Goal: Information Seeking & Learning: Check status

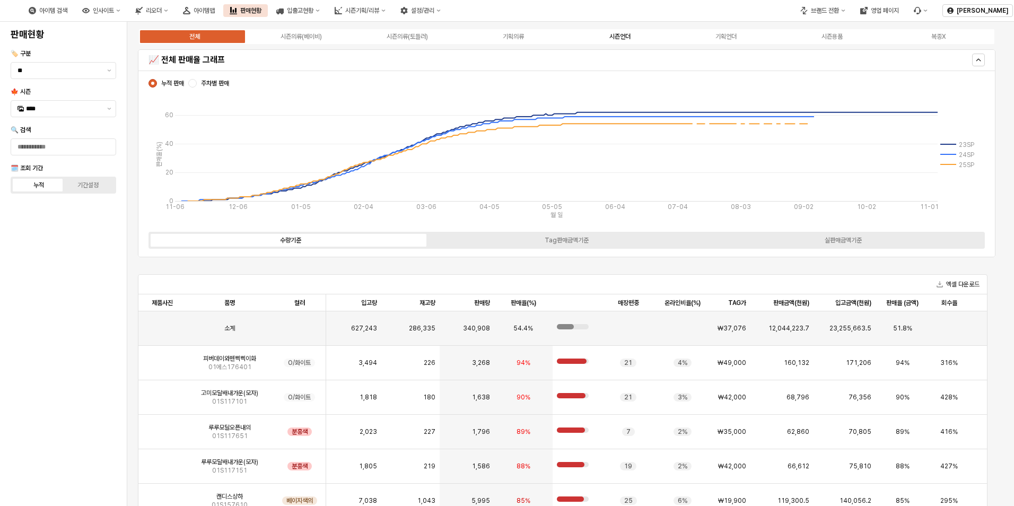
click at [627, 40] on label "시즌언더" at bounding box center [620, 37] width 106 height 10
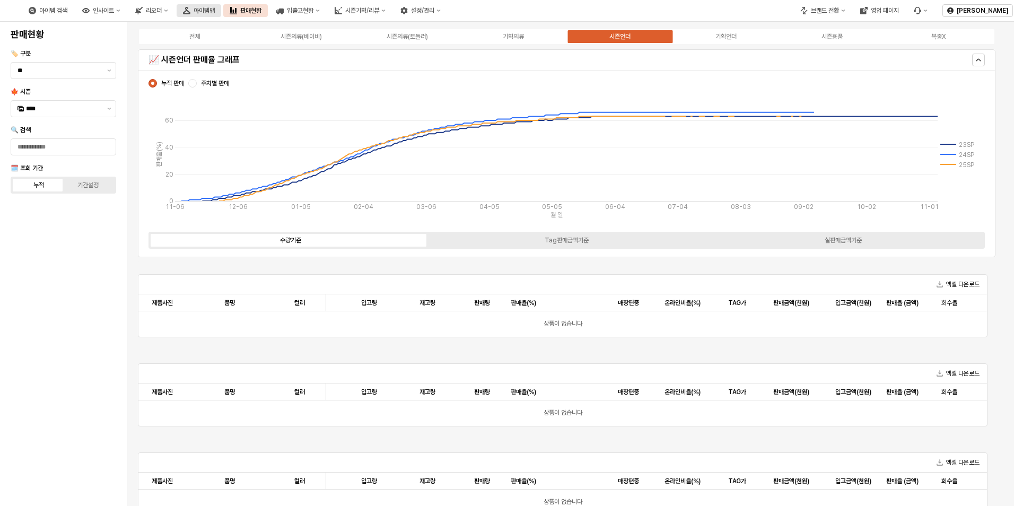
click at [190, 13] on icon "아이템맵" at bounding box center [186, 10] width 7 height 7
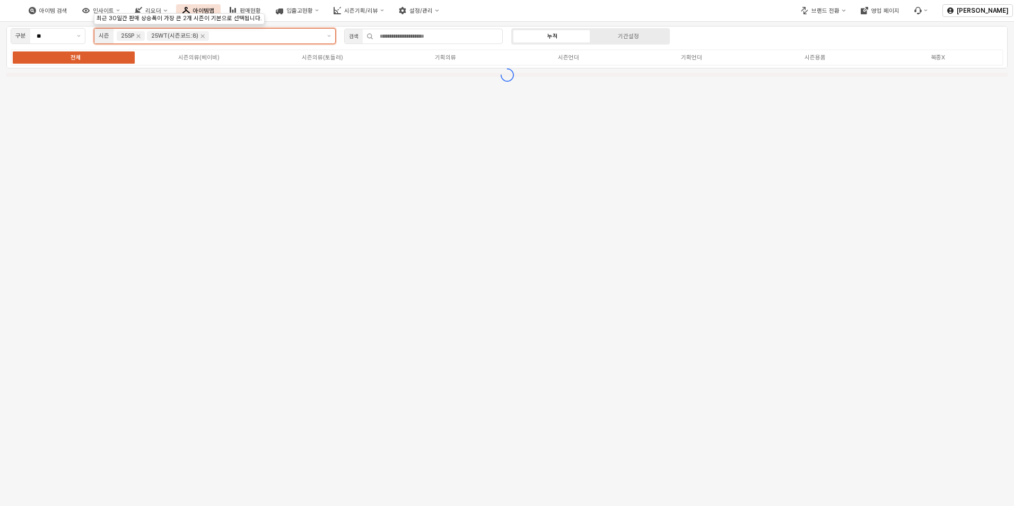
click at [237, 35] on input "앱 프레임" at bounding box center [265, 36] width 109 height 10
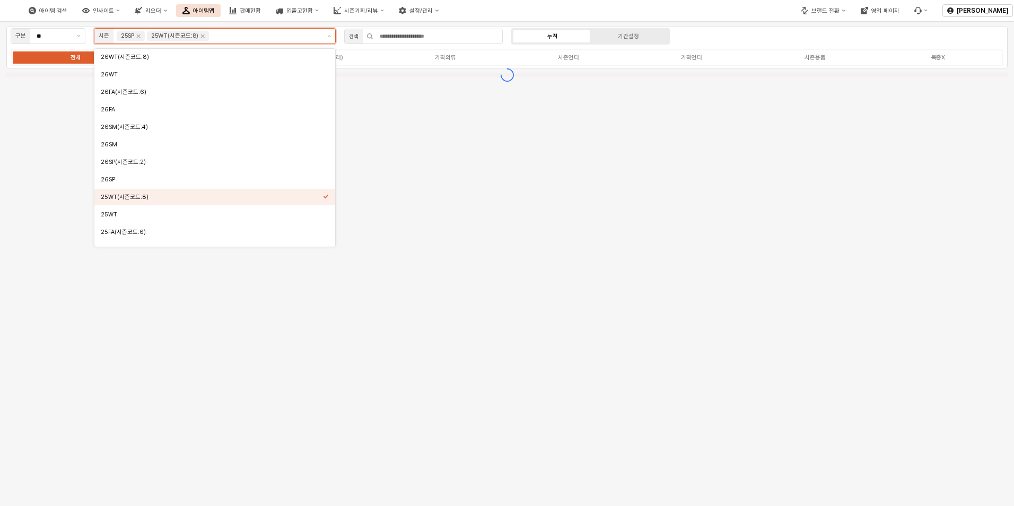
scroll to position [81, 0]
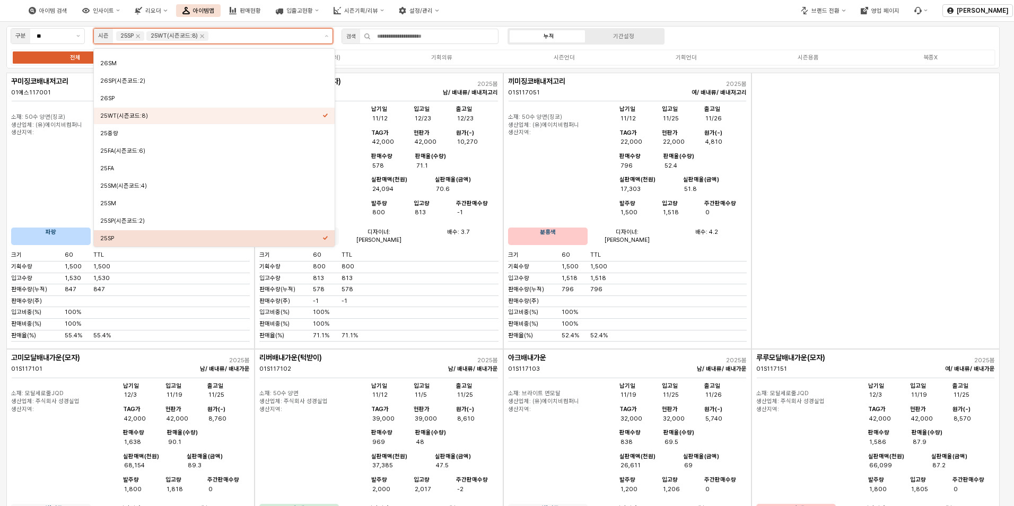
click at [295, 235] on div "25SP" at bounding box center [211, 238] width 222 height 8
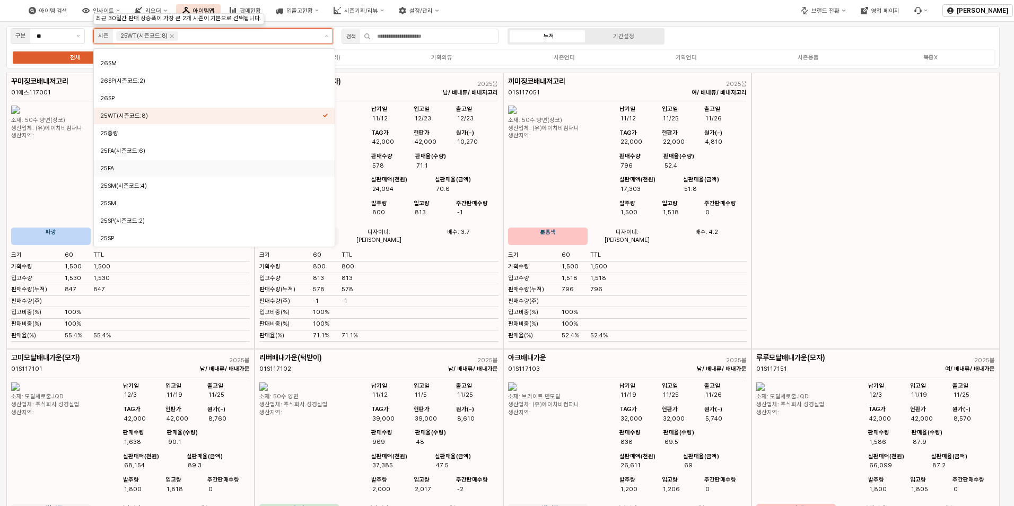
click at [235, 169] on div "25FA" at bounding box center [211, 168] width 222 height 8
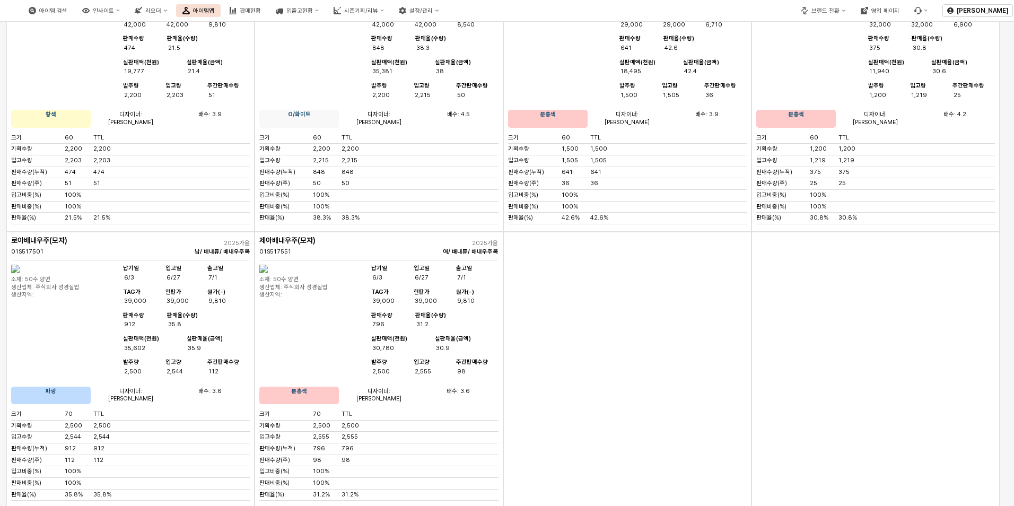
scroll to position [0, 0]
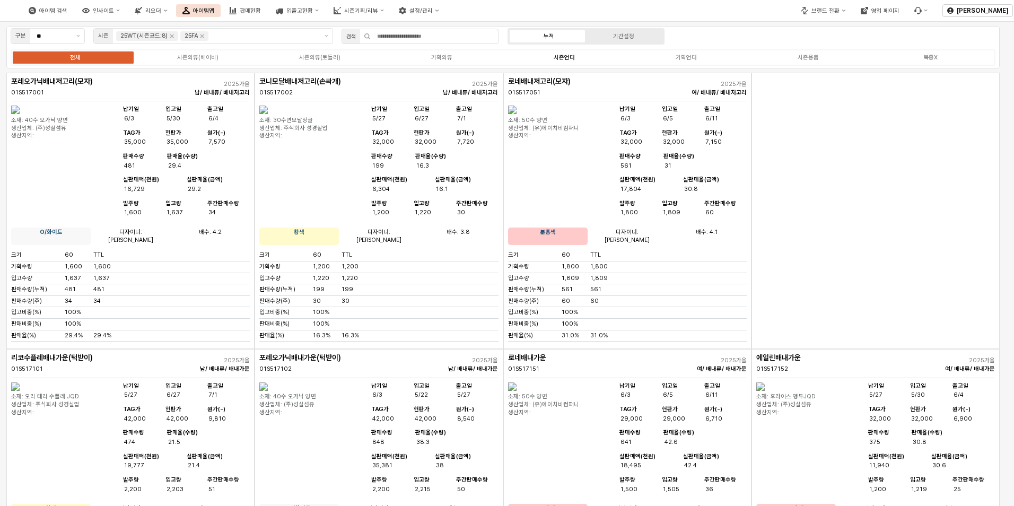
click at [577, 60] on label "시즌언더" at bounding box center [564, 57] width 122 height 9
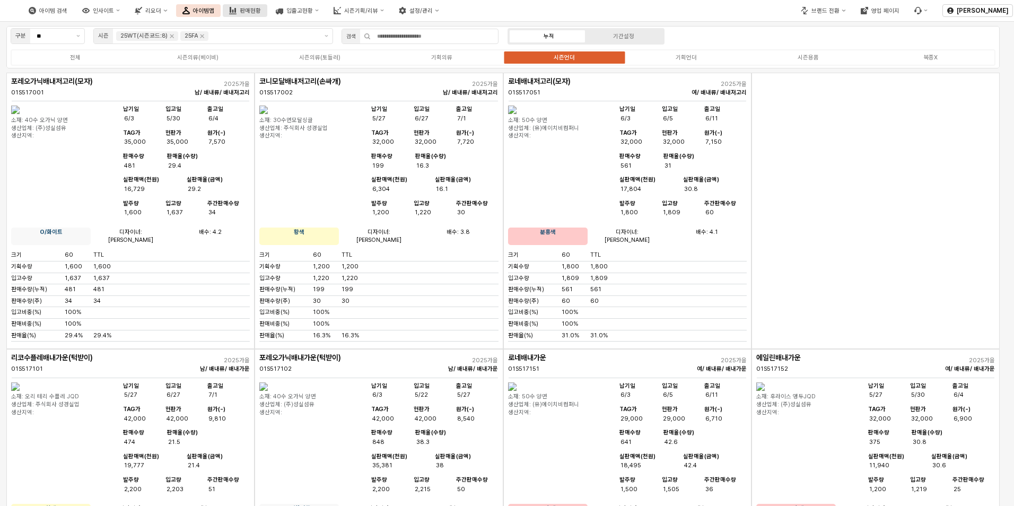
click at [261, 12] on div "판매현황" at bounding box center [250, 10] width 21 height 7
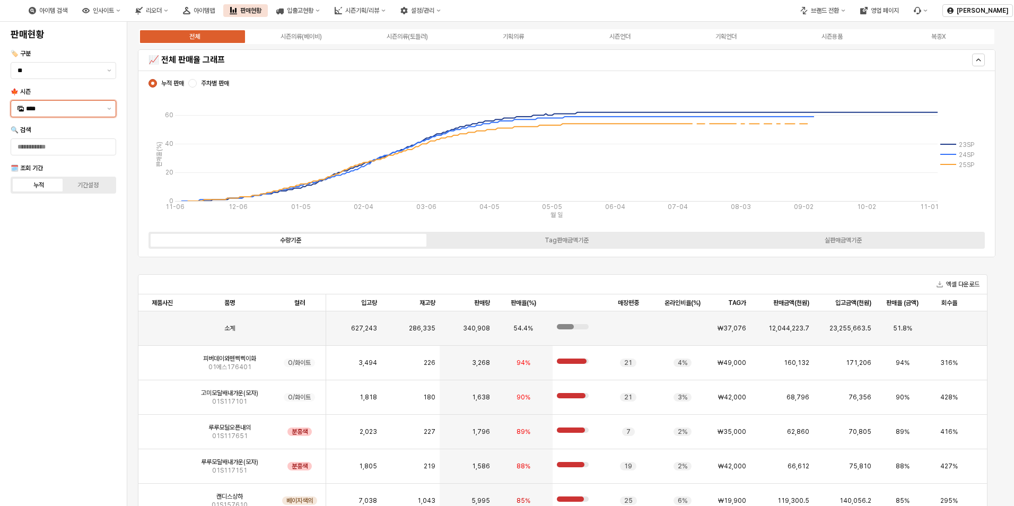
click at [66, 113] on input "****" at bounding box center [63, 108] width 75 height 11
click at [86, 221] on div "25FA" at bounding box center [64, 220] width 77 height 8
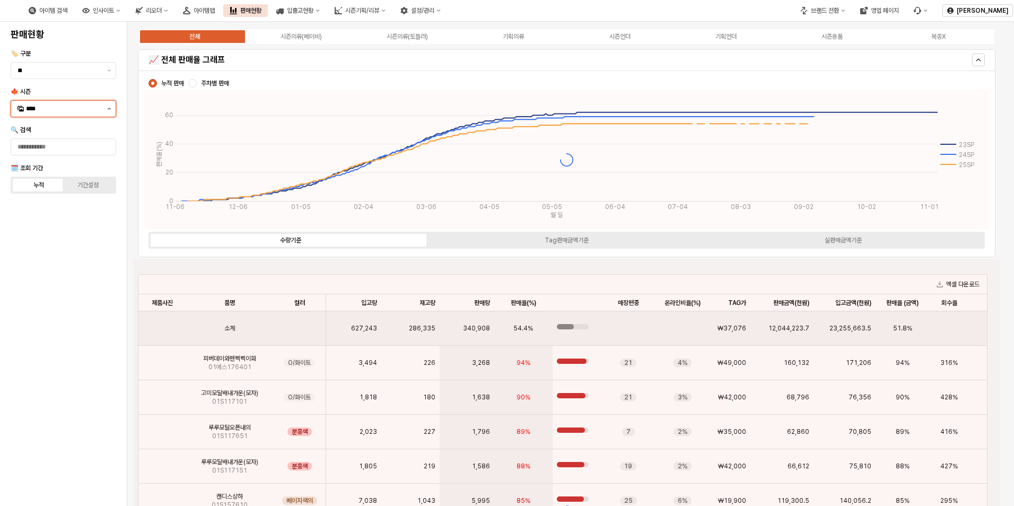
click at [108, 109] on icon "제안 사항 표시" at bounding box center [110, 109] width 4 height 2
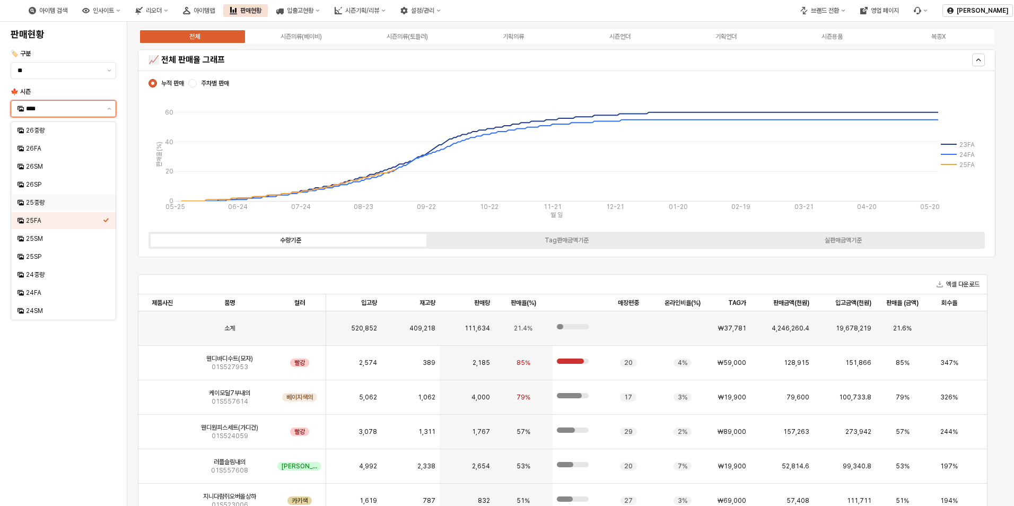
click at [99, 200] on div "25중량" at bounding box center [64, 202] width 77 height 8
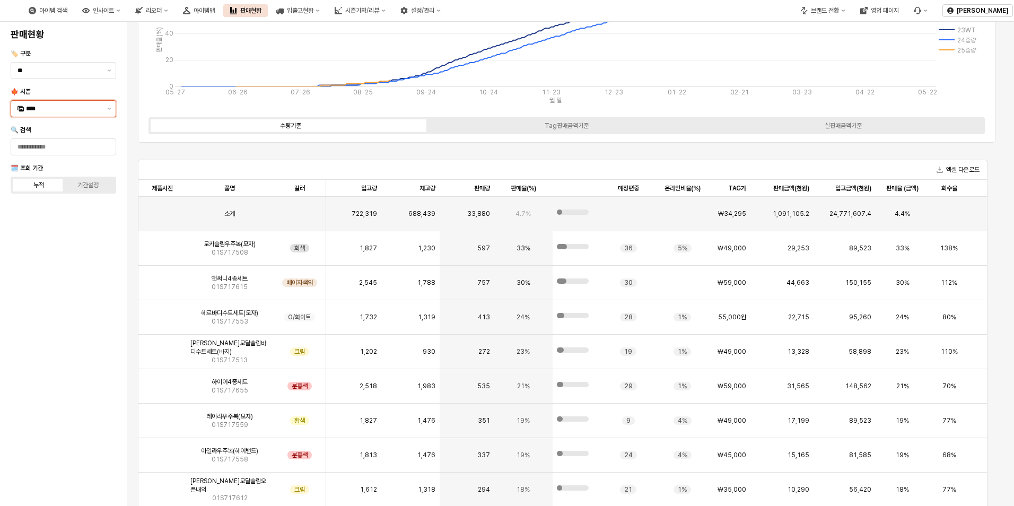
click at [101, 101] on div "****" at bounding box center [57, 109] width 92 height 16
click at [95, 223] on div "25FA" at bounding box center [64, 220] width 77 height 8
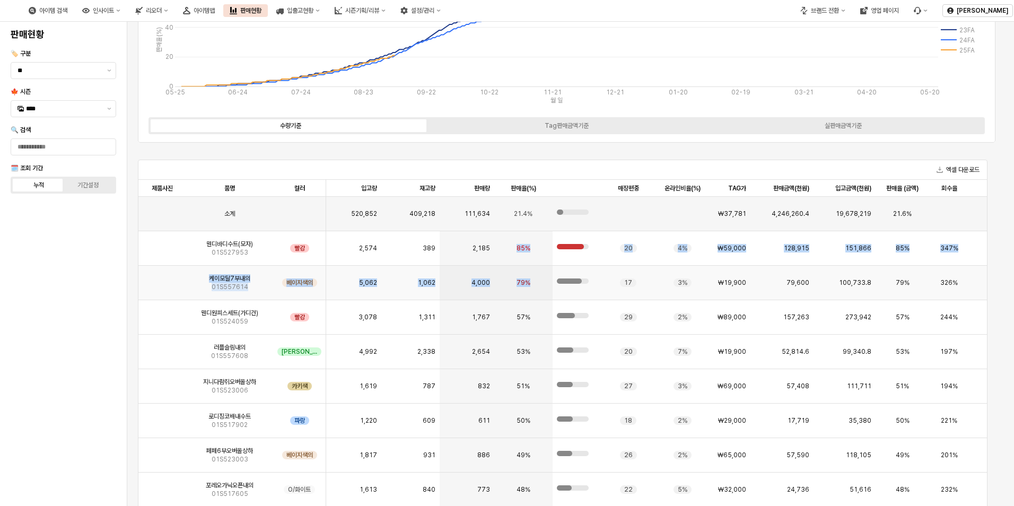
drag, startPoint x: 516, startPoint y: 247, endPoint x: 533, endPoint y: 267, distance: 25.6
drag, startPoint x: 533, startPoint y: 267, endPoint x: 656, endPoint y: 290, distance: 125.2
click at [655, 290] on div "3%" at bounding box center [682, 283] width 55 height 34
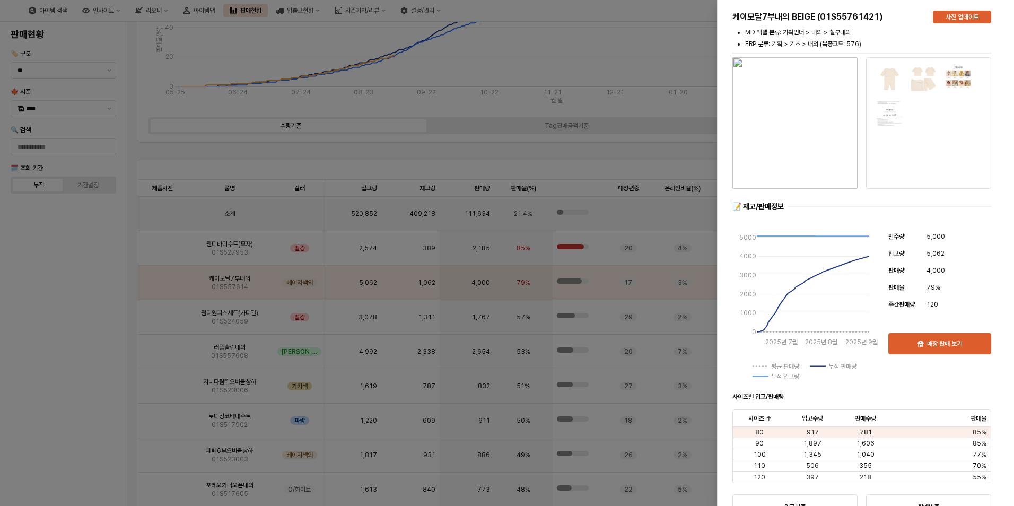
click at [677, 53] on div at bounding box center [507, 253] width 1014 height 506
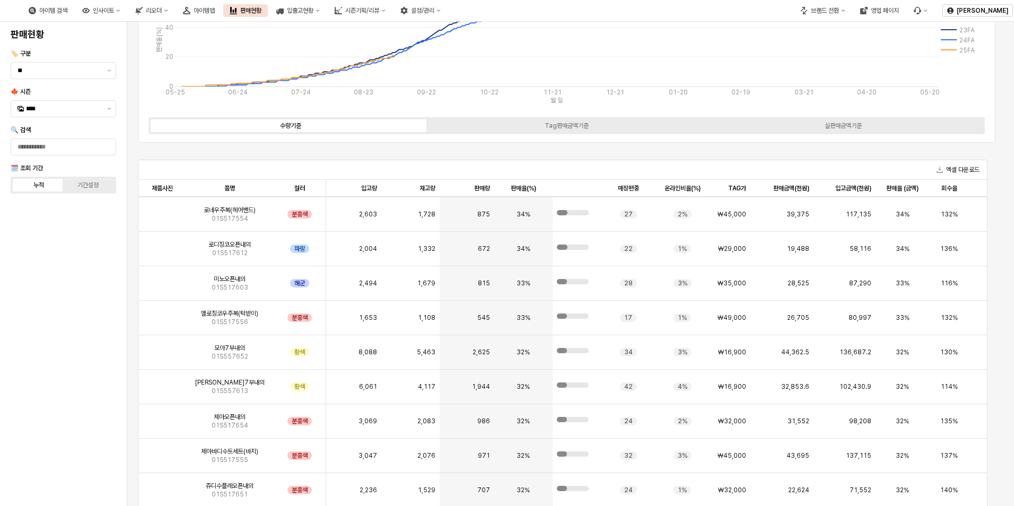
scroll to position [990, 0]
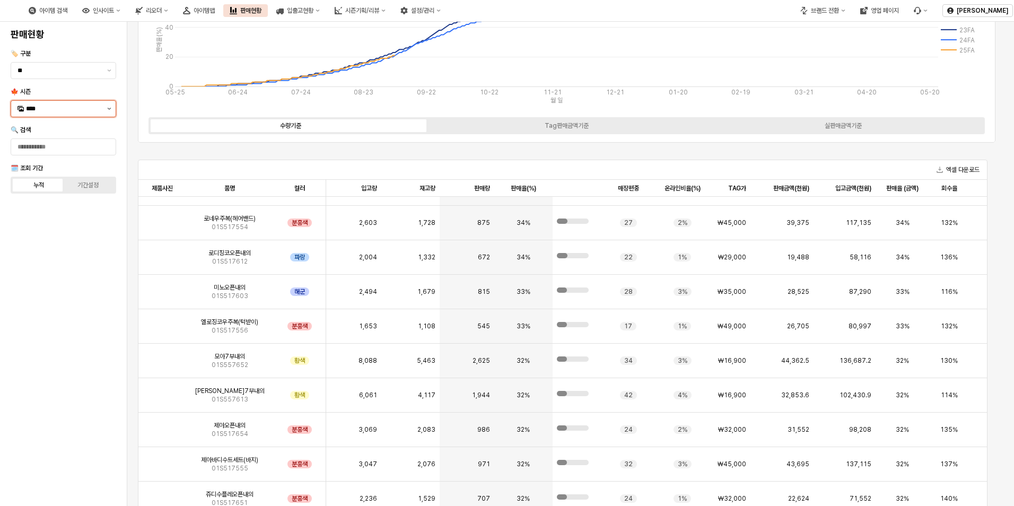
click at [104, 114] on button "제안 사항 표시" at bounding box center [109, 109] width 13 height 16
click at [92, 199] on div "25중량" at bounding box center [64, 202] width 77 height 8
type input "****"
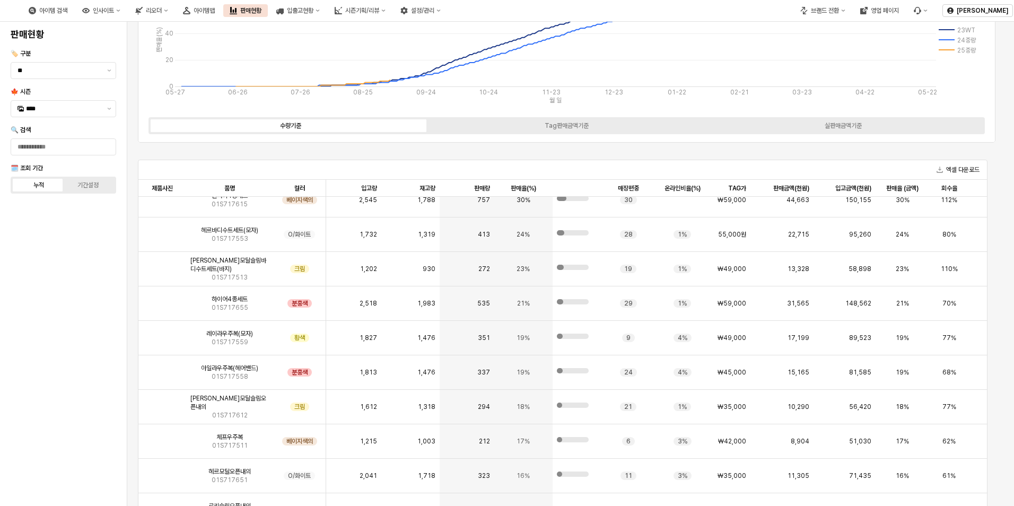
scroll to position [64, 0]
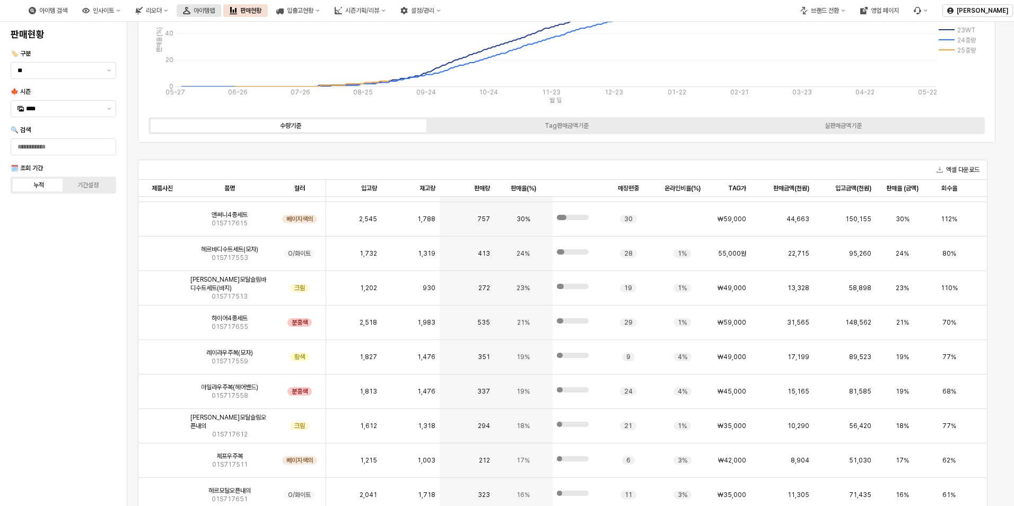
click at [215, 13] on div "아이템맵" at bounding box center [203, 10] width 21 height 7
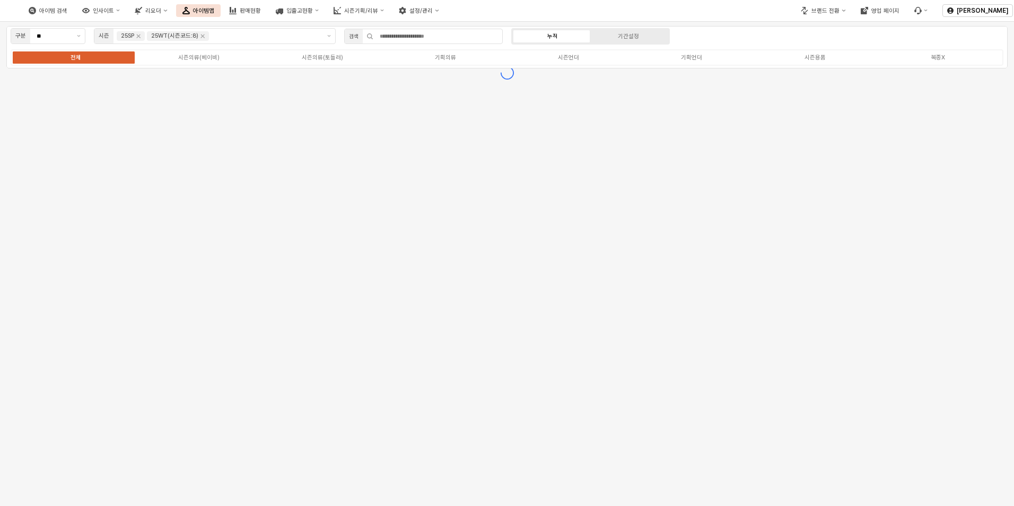
drag, startPoint x: 816, startPoint y: 50, endPoint x: 823, endPoint y: 51, distance: 7.5
click at [816, 50] on div "전체 시즌의류(베이비) 시즌의류(토들러) 기획의류 시즌언더 기획언더 시즌용품 복종X" at bounding box center [507, 57] width 992 height 16
click at [822, 56] on div "시즌용품" at bounding box center [814, 57] width 21 height 7
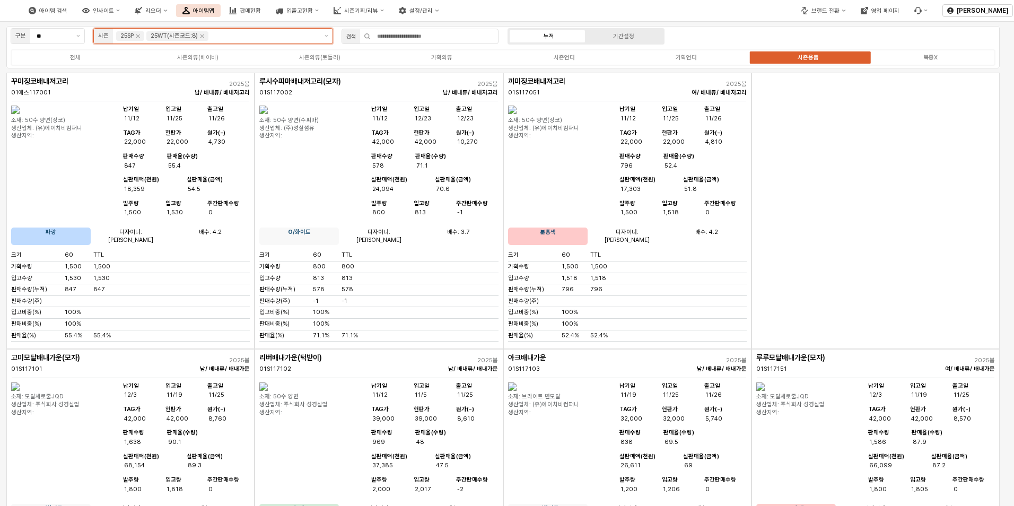
click at [237, 37] on input "앱 프레임" at bounding box center [263, 36] width 107 height 10
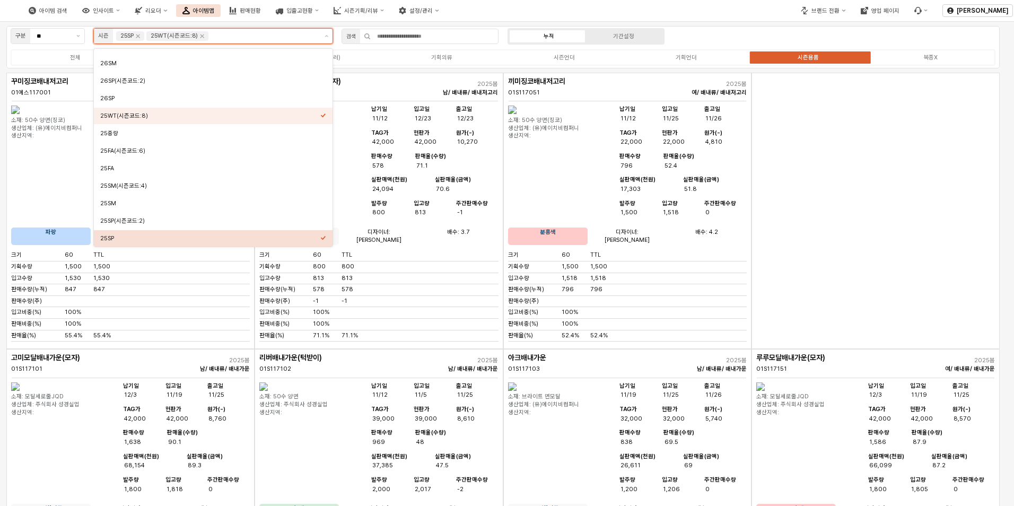
scroll to position [70, 0]
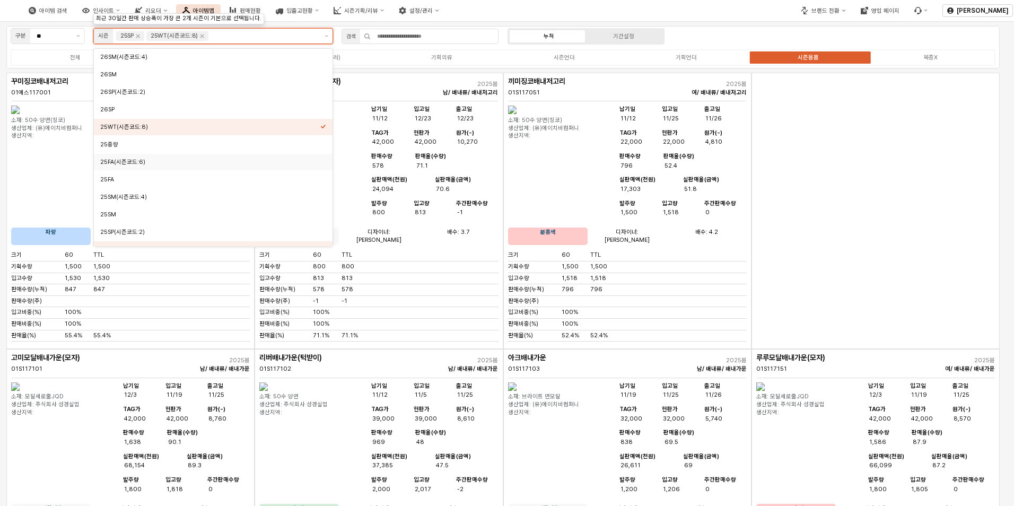
click at [181, 173] on div "25FA" at bounding box center [213, 179] width 239 height 16
click at [142, 37] on icon "25SP 제거" at bounding box center [138, 36] width 8 height 8
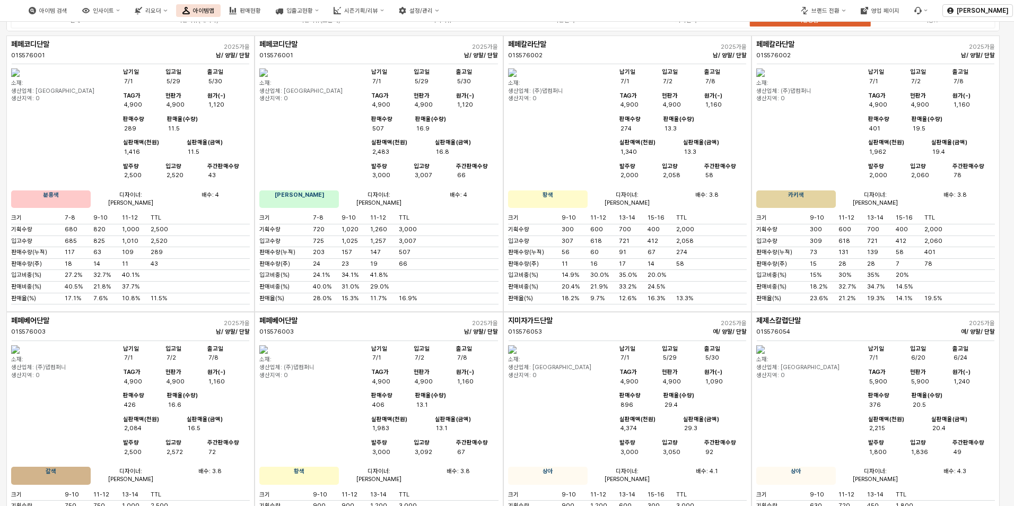
scroll to position [0, 0]
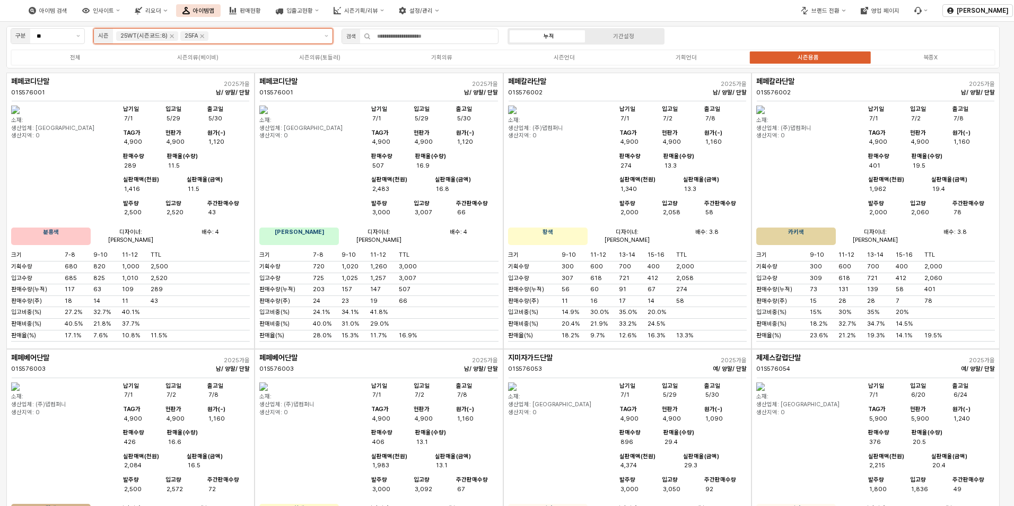
click at [233, 32] on input "앱 프레임" at bounding box center [263, 36] width 107 height 10
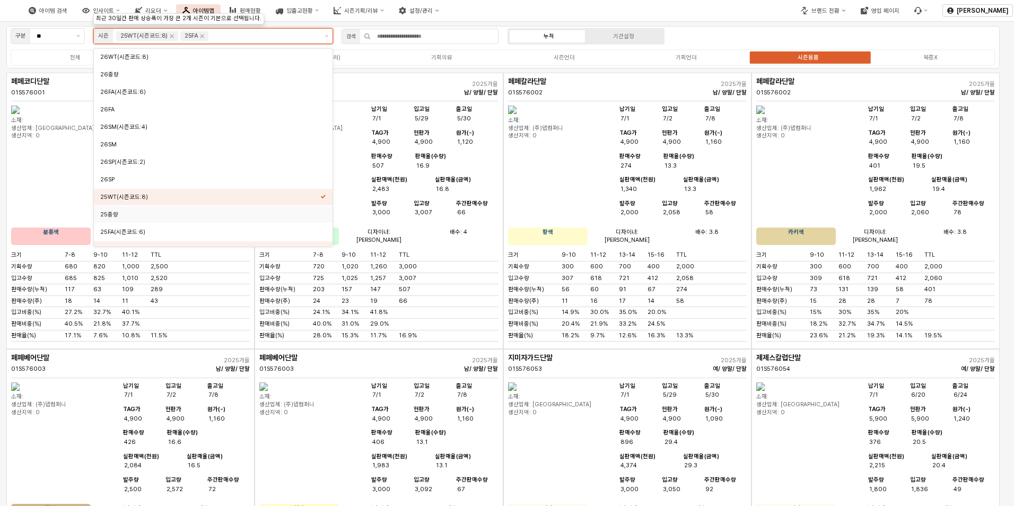
click at [152, 215] on div "25중량" at bounding box center [210, 214] width 220 height 8
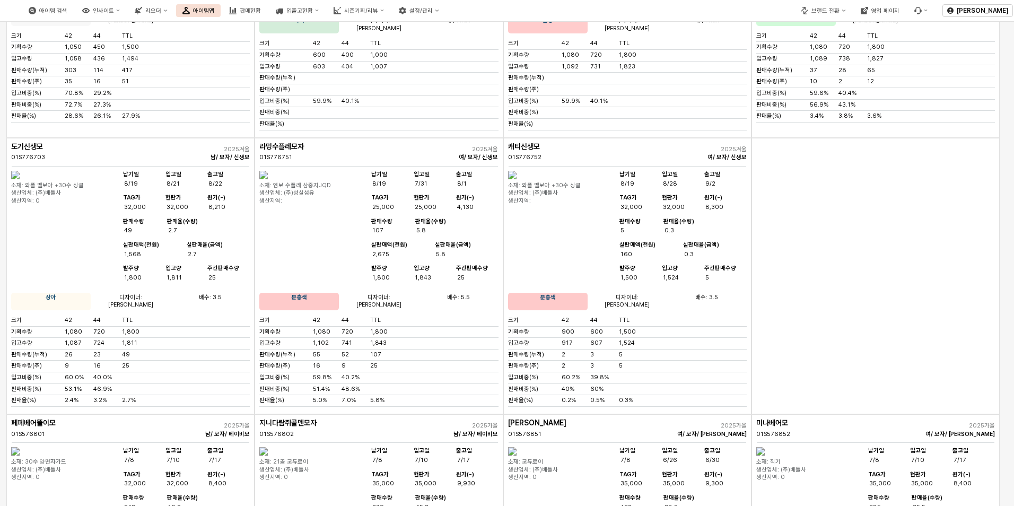
scroll to position [4250, 0]
